Goal: Navigation & Orientation: Find specific page/section

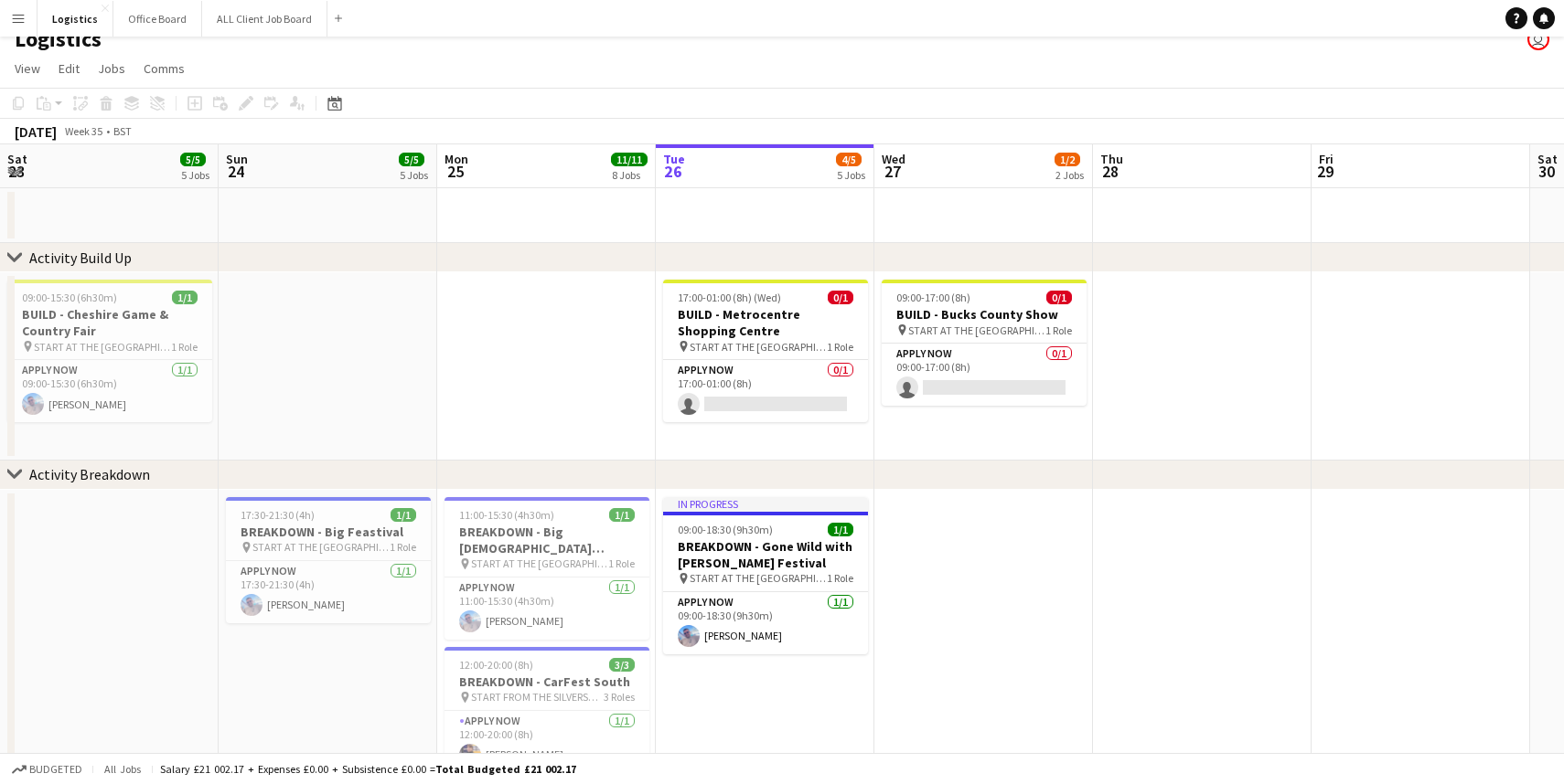
scroll to position [15, 0]
